Goal: Check status

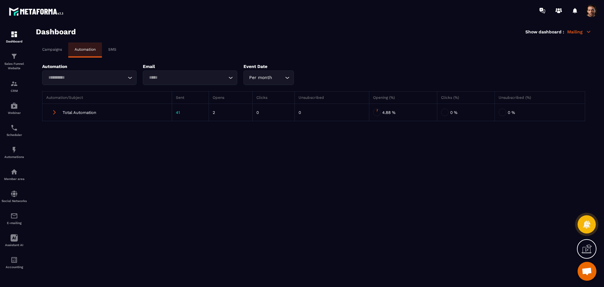
click at [75, 79] on input "Search for option" at bounding box center [86, 77] width 80 height 7
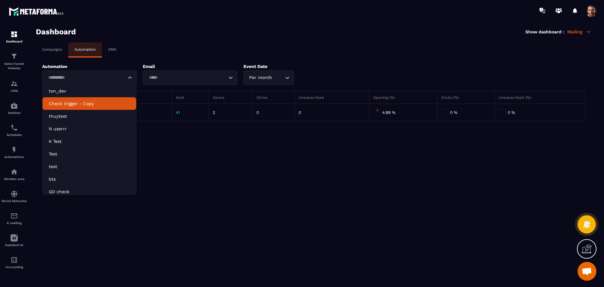
click at [83, 105] on p "Check trigger - Copy" at bounding box center [89, 103] width 81 height 6
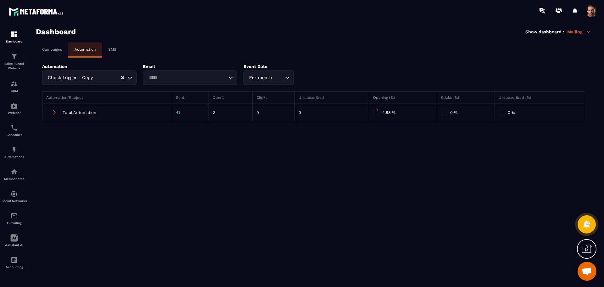
drag, startPoint x: 170, startPoint y: 88, endPoint x: 175, endPoint y: 86, distance: 4.8
click at [171, 88] on div "Automation/Subject Sent Opens Clicks Unsubscribed Opening (%) Clicks (%) Unsubs…" at bounding box center [313, 106] width 555 height 42
click at [187, 71] on div "Loading..." at bounding box center [190, 77] width 94 height 14
click at [181, 195] on section "Dashboard Show dashboard : Mailing Campaigns Automation SMS Automation Check tr…" at bounding box center [314, 157] width 568 height 260
